Goal: Transaction & Acquisition: Purchase product/service

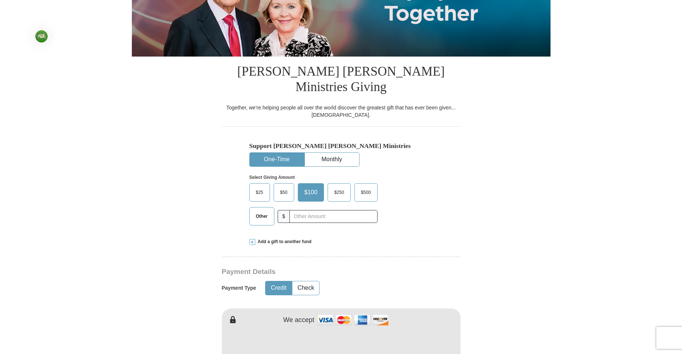
scroll to position [147, 0]
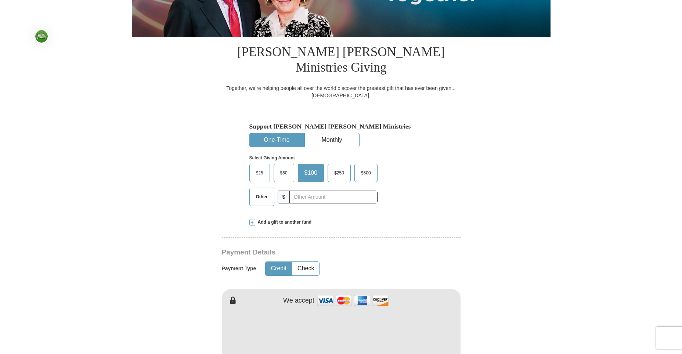
click at [256, 167] on span "$25" at bounding box center [259, 172] width 15 height 11
click at [0, 0] on input "$25" at bounding box center [0, 0] width 0 height 0
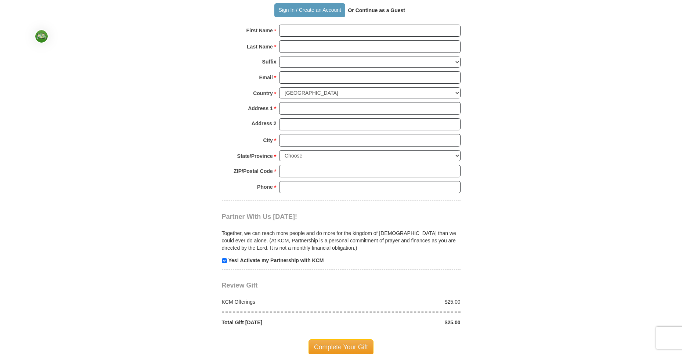
scroll to position [551, 0]
click at [224, 257] on input "checkbox" at bounding box center [224, 259] width 5 height 5
checkbox input "false"
click at [331, 339] on span "Complete Your Gift" at bounding box center [340, 346] width 65 height 15
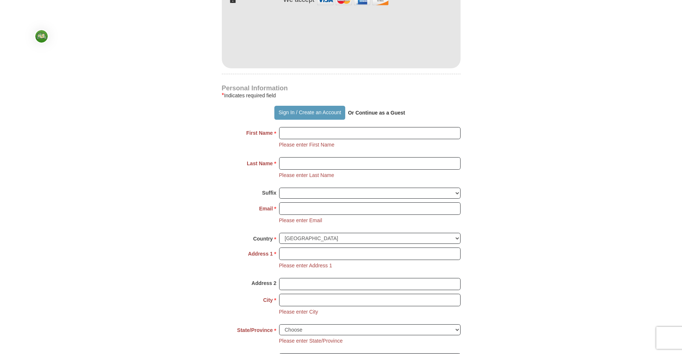
scroll to position [443, 0]
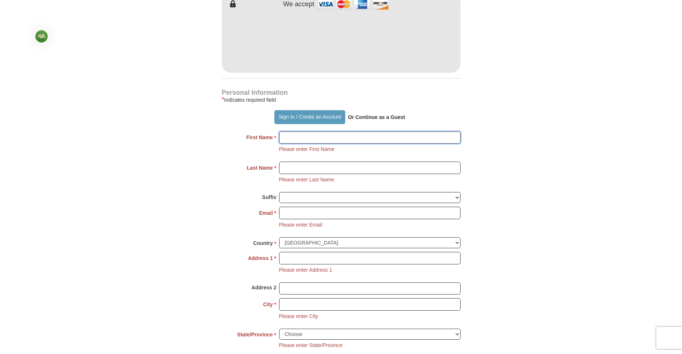
click at [291, 131] on input "First Name *" at bounding box center [369, 137] width 181 height 12
type input "[PERSON_NAME]"
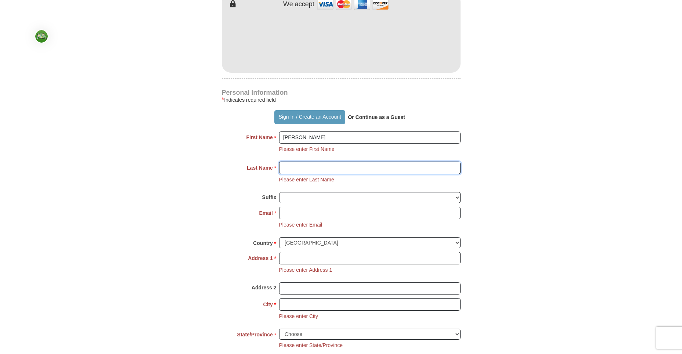
type input "[PERSON_NAME]"
type input "[PERSON_NAME][EMAIL_ADDRESS][PERSON_NAME][DOMAIN_NAME]"
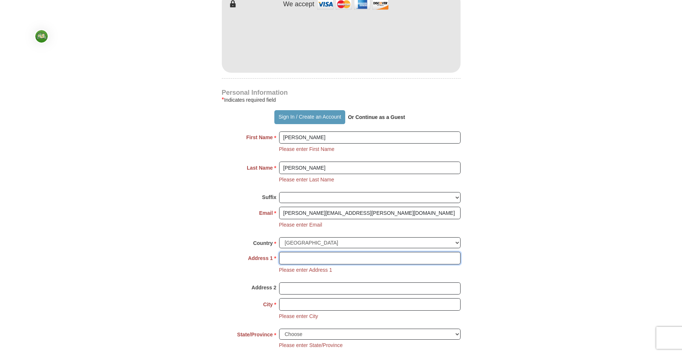
type input "[STREET_ADDRESS]"
type input "Spring"
select select "[GEOGRAPHIC_DATA]"
type input "77388"
type input "[PHONE_NUMBER]"
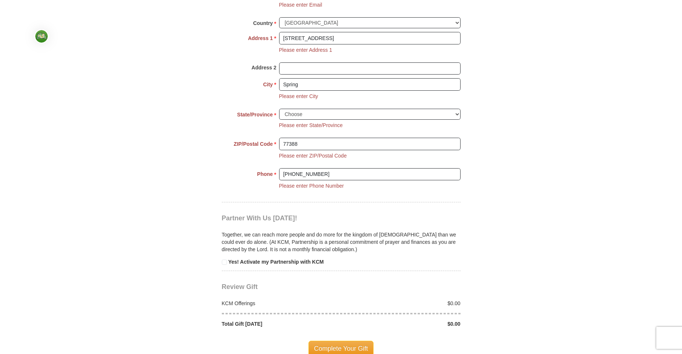
scroll to position [663, 0]
click at [345, 340] on span "Complete Your Gift" at bounding box center [340, 347] width 65 height 15
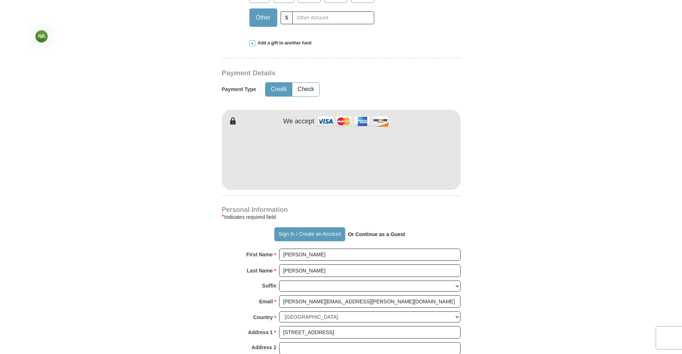
scroll to position [277, 0]
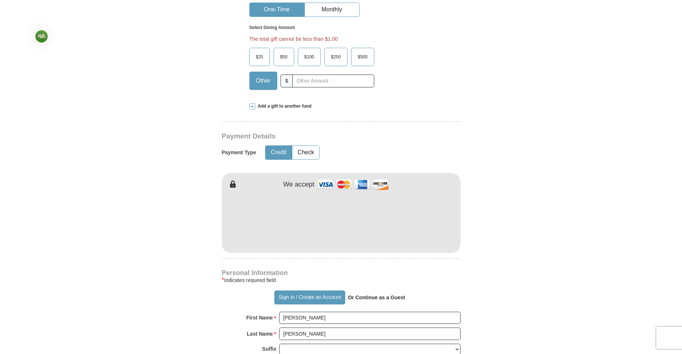
click at [522, 222] on form "Already have an account? Sign in for faster giving. Don't have an account? Crea…" at bounding box center [341, 219] width 419 height 935
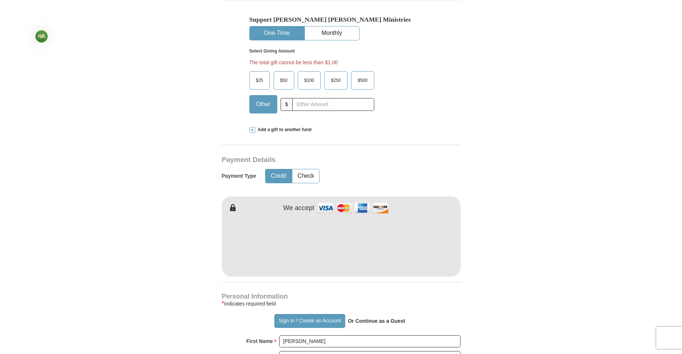
scroll to position [240, 0]
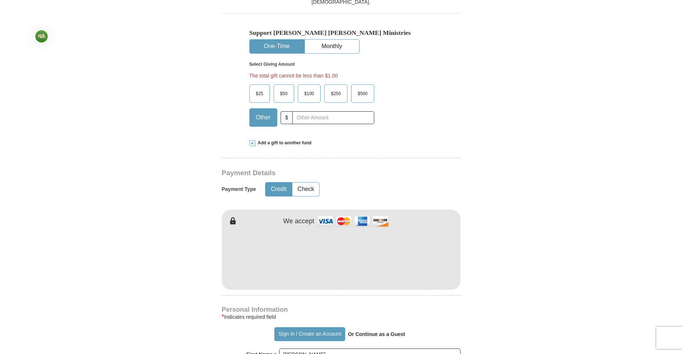
click at [256, 88] on span "$25" at bounding box center [259, 93] width 15 height 11
click at [0, 0] on input "$25" at bounding box center [0, 0] width 0 height 0
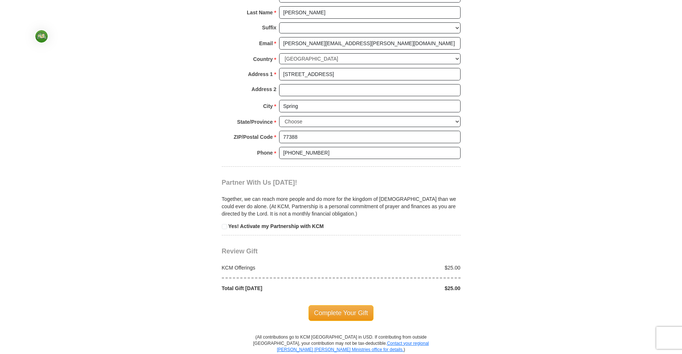
scroll to position [608, 0]
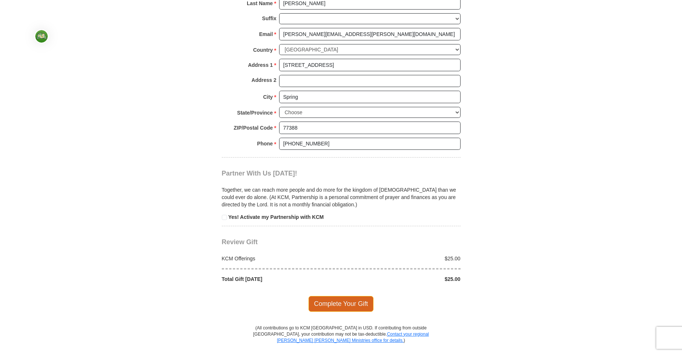
click at [350, 296] on span "Complete Your Gift" at bounding box center [340, 303] width 65 height 15
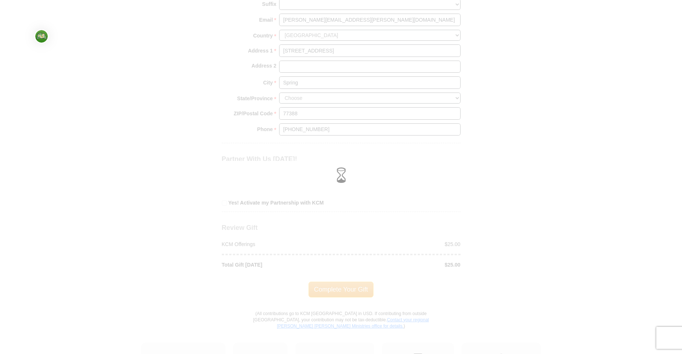
scroll to position [593, 0]
